Goal: Task Accomplishment & Management: Manage account settings

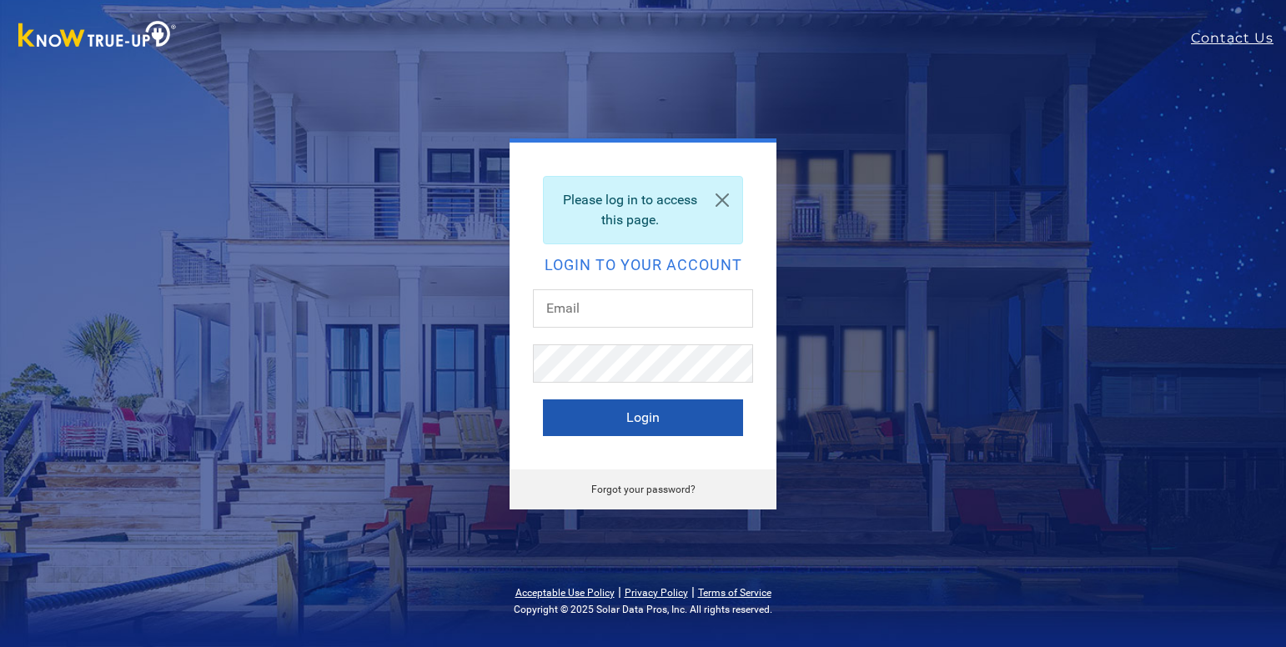
type input "[EMAIL_ADDRESS][DOMAIN_NAME]"
click at [561, 409] on button "Login" at bounding box center [643, 417] width 200 height 37
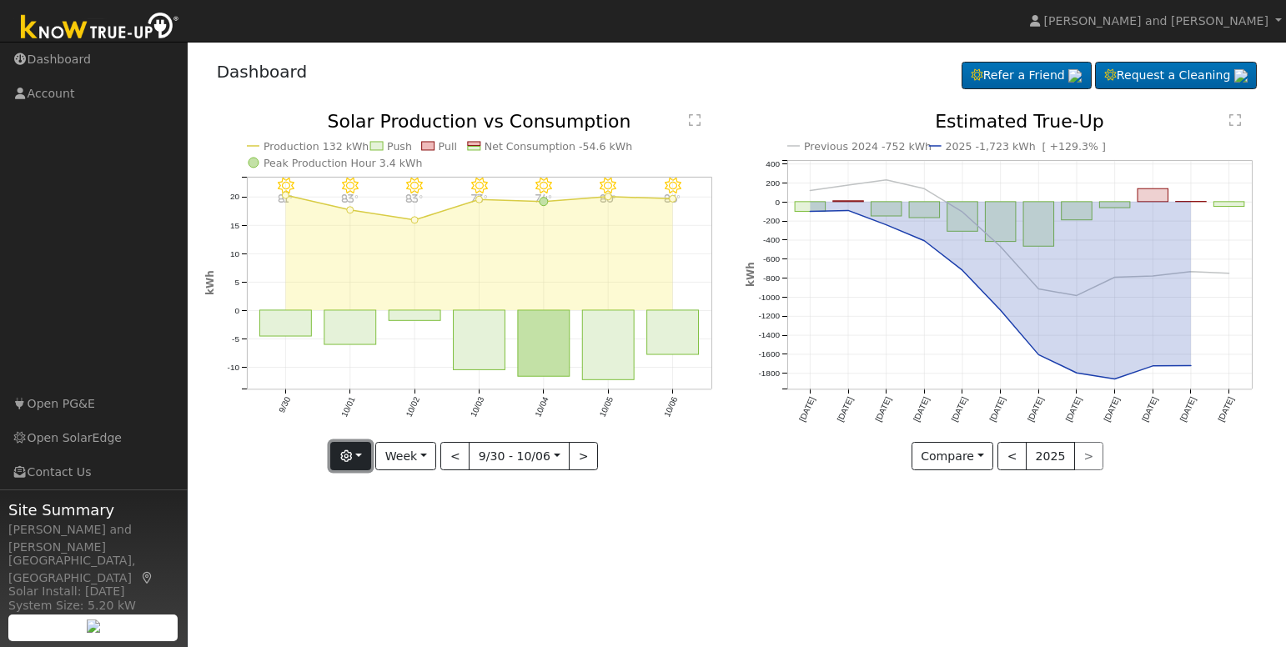
click at [371, 464] on button "button" at bounding box center [350, 456] width 41 height 28
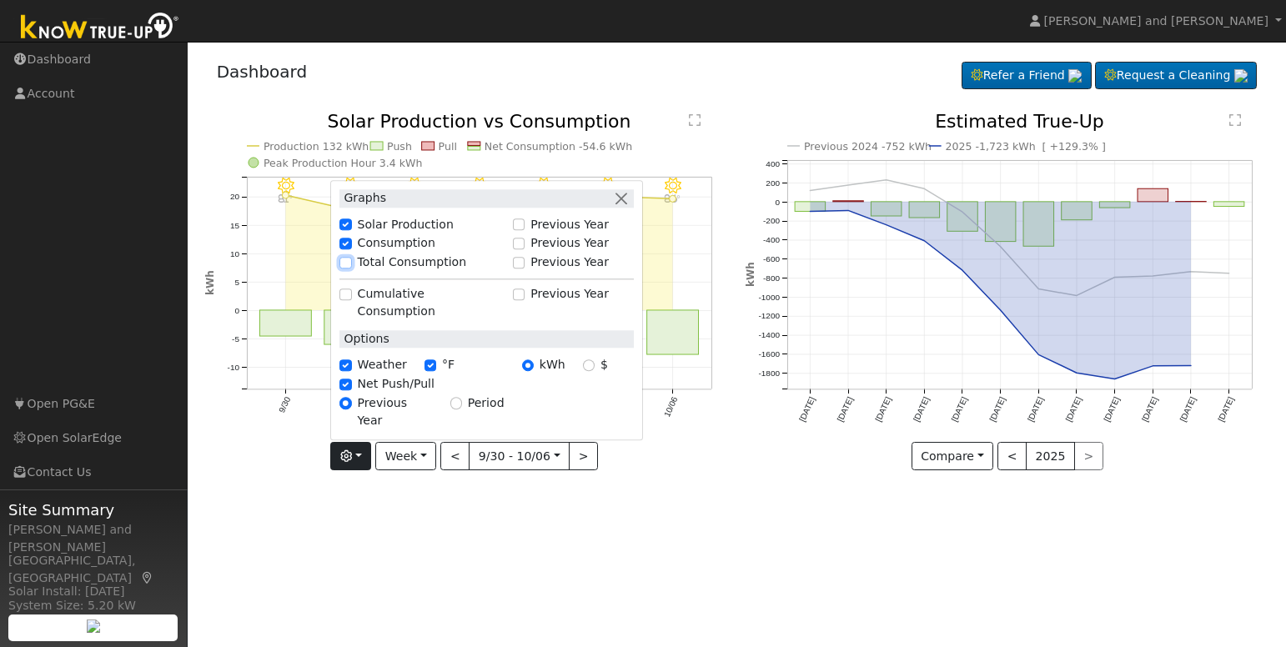
click at [351, 268] on input "Total Consumption" at bounding box center [345, 263] width 12 height 12
checkbox input "true"
click at [703, 530] on div "User Profile First name Last name Email Email Notifications No Emails No Emails…" at bounding box center [737, 344] width 1098 height 605
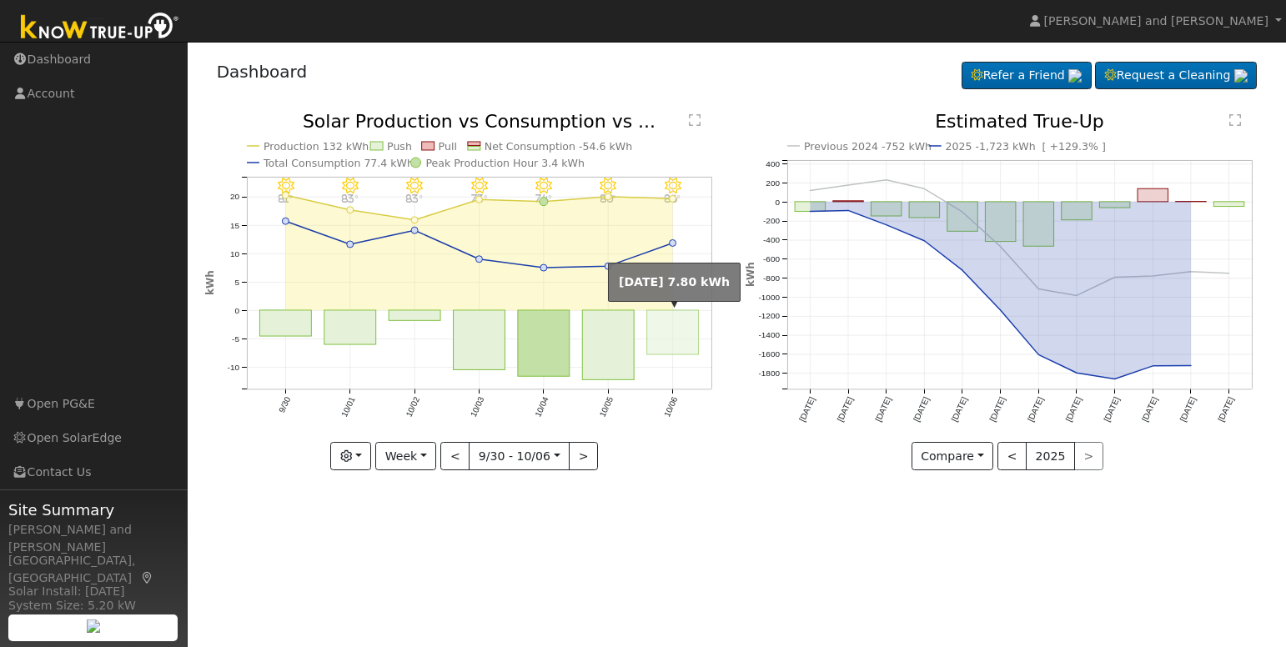
click at [660, 330] on rect "onclick=""" at bounding box center [673, 332] width 52 height 44
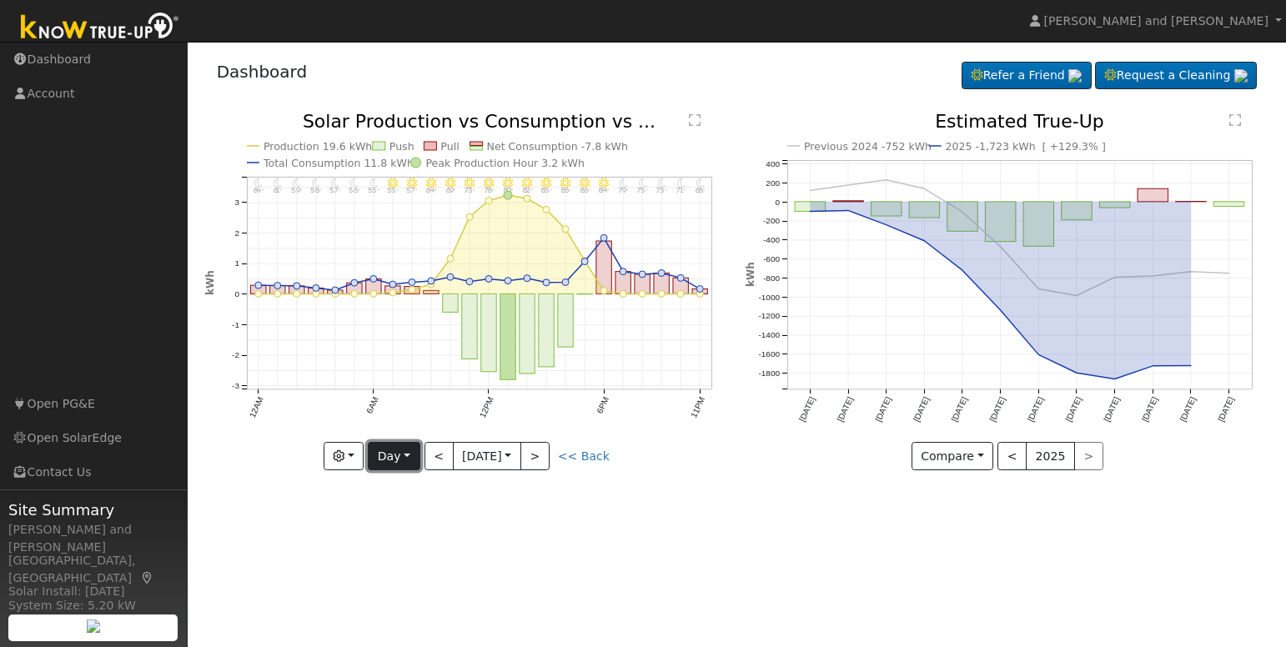
click at [384, 462] on button "Day" at bounding box center [394, 456] width 52 height 28
click at [411, 531] on link "Month" at bounding box center [427, 537] width 116 height 23
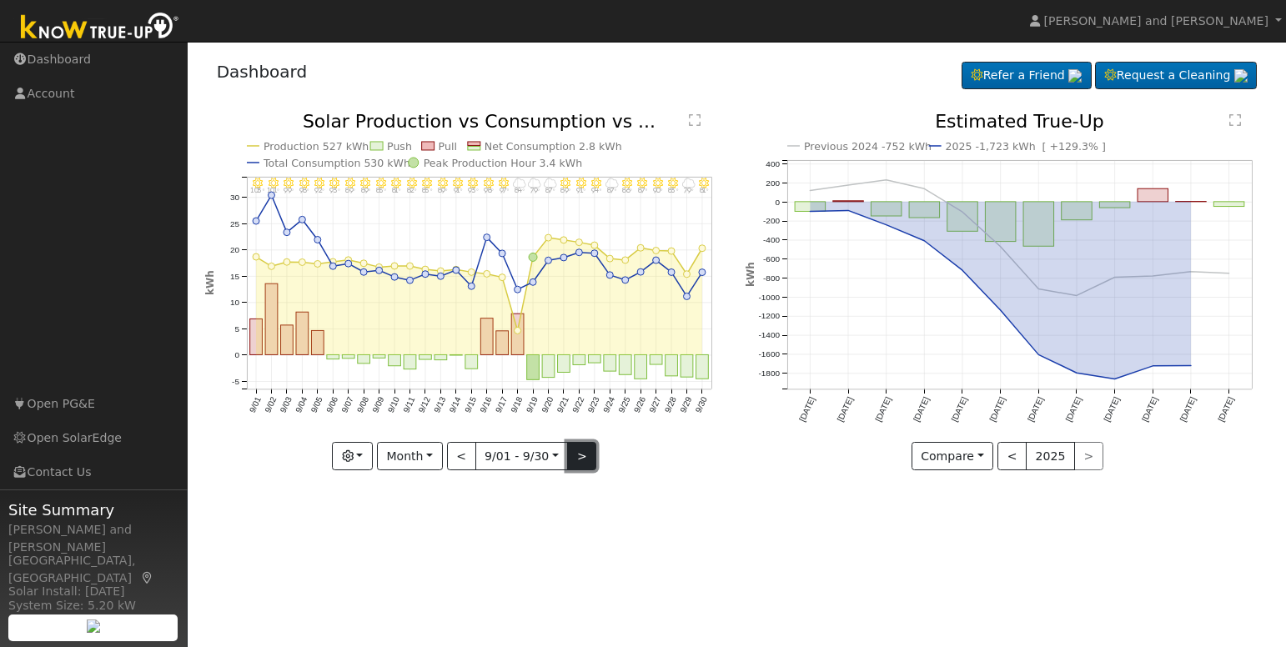
click at [582, 454] on button ">" at bounding box center [581, 456] width 29 height 28
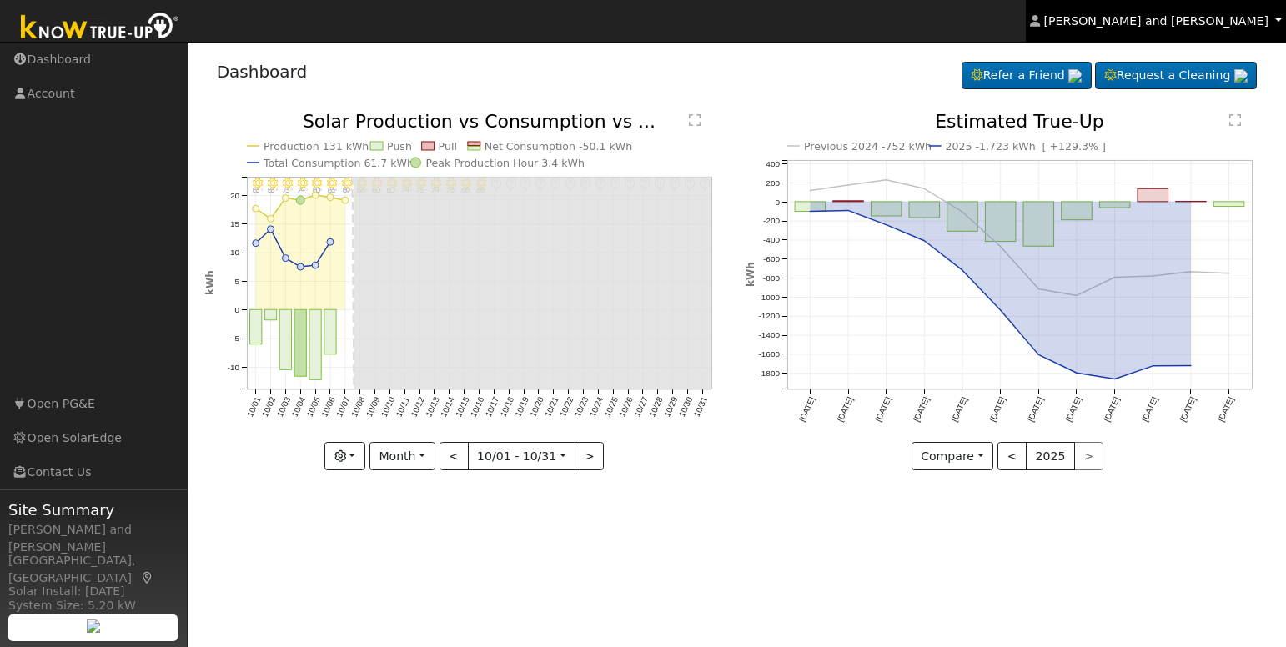
click at [1176, 23] on span "Michael and Connie Harris" at bounding box center [1156, 20] width 224 height 13
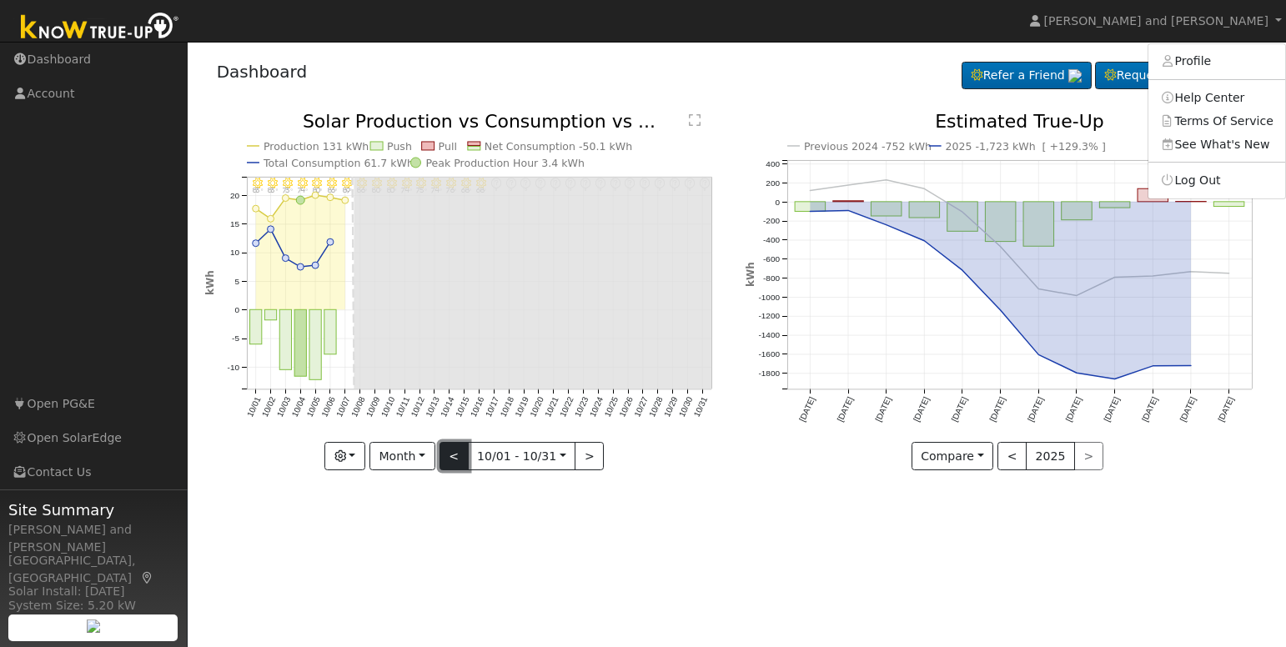
click at [454, 462] on button "<" at bounding box center [453, 456] width 29 height 28
type input "2025-09-01"
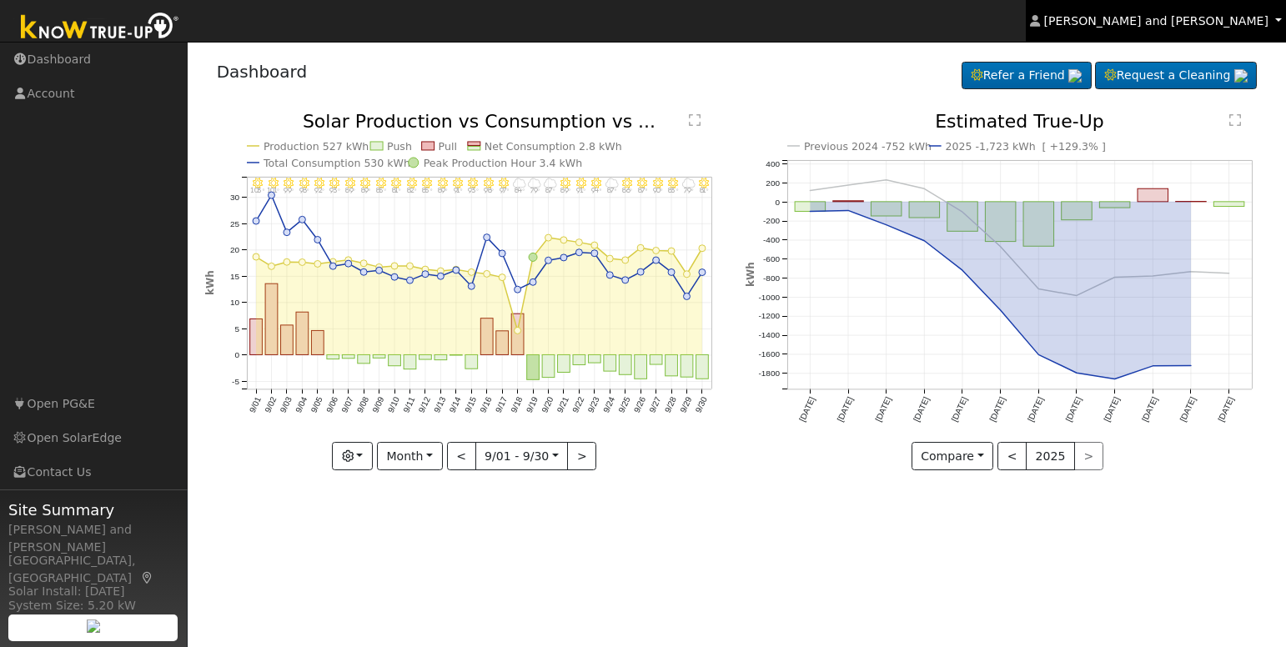
click at [1226, 23] on span "Michael and Connie Harris" at bounding box center [1156, 20] width 224 height 13
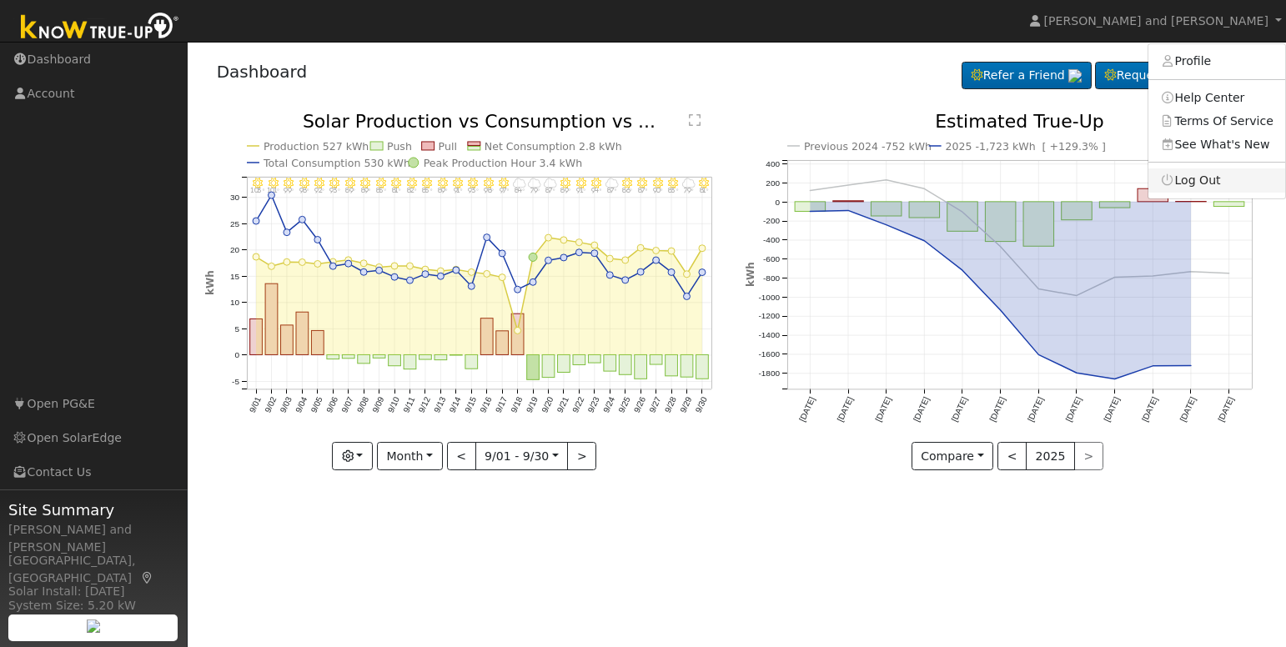
click at [1219, 180] on link "Log Out" at bounding box center [1216, 179] width 137 height 23
